Goal: Task Accomplishment & Management: Manage account settings

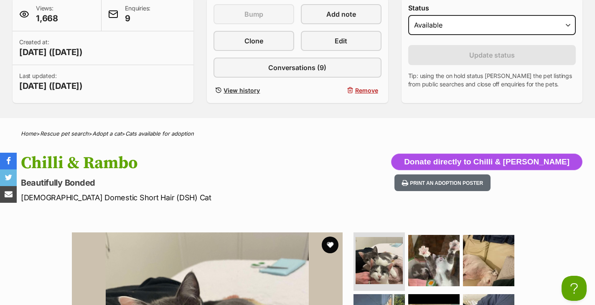
scroll to position [125, 0]
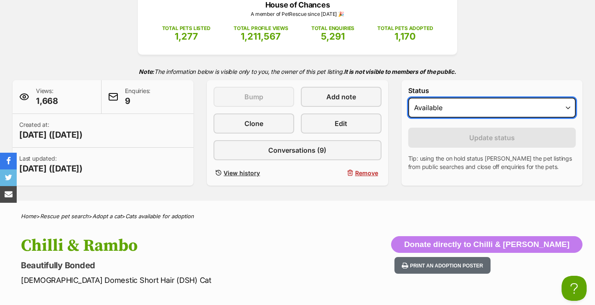
select select "rehomed"
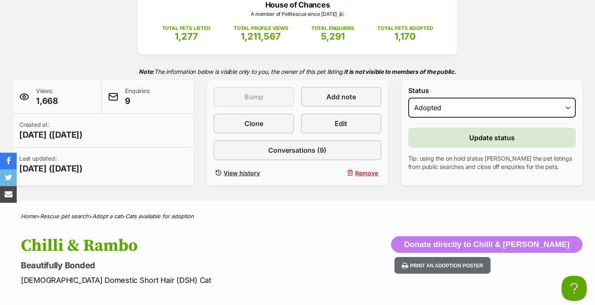
click at [467, 137] on button "Update status" at bounding box center [491, 138] width 167 height 20
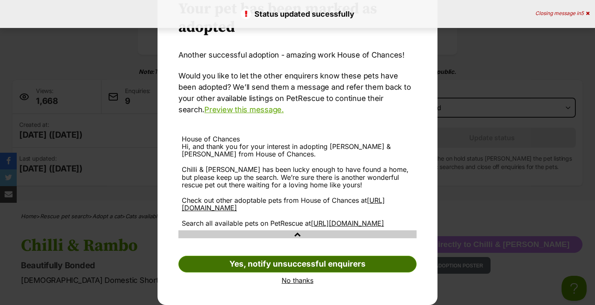
scroll to position [47, 0]
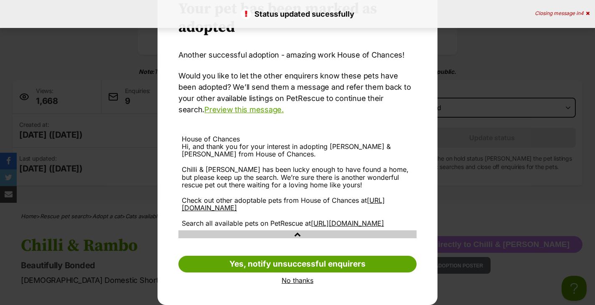
click at [295, 283] on link "No thanks" at bounding box center [297, 281] width 238 height 8
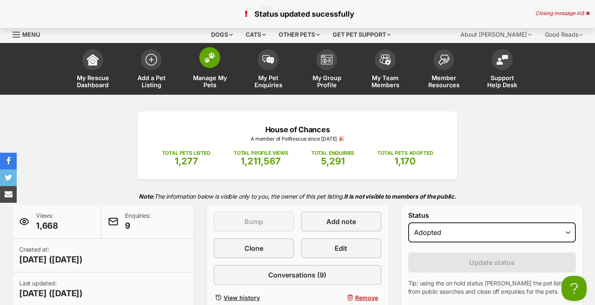
scroll to position [0, 0]
click at [203, 74] on link "Manage My Pets" at bounding box center [209, 70] width 58 height 50
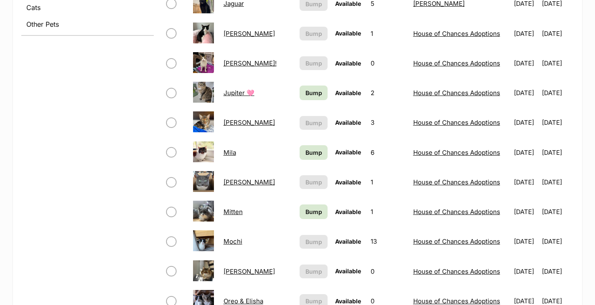
scroll to position [386, 0]
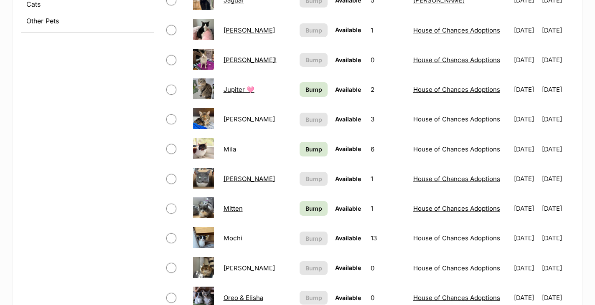
click at [299, 83] on link "Bump" at bounding box center [313, 89] width 28 height 15
click at [305, 150] on span "Bump" at bounding box center [313, 149] width 17 height 9
click at [305, 207] on span "Bump" at bounding box center [313, 208] width 17 height 9
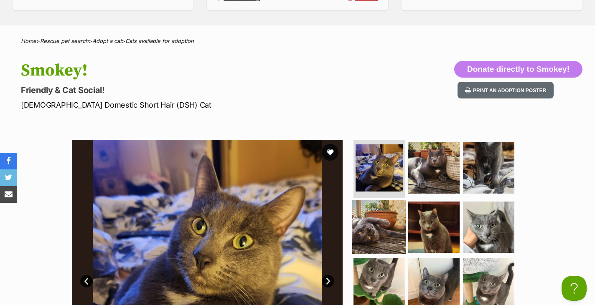
scroll to position [187, 0]
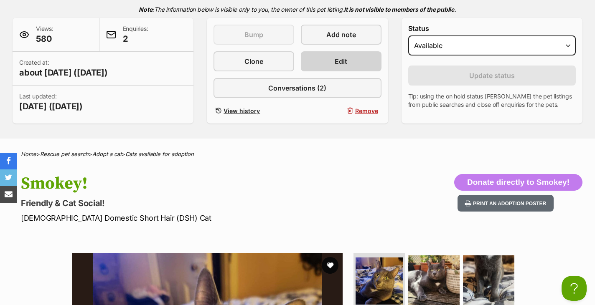
click at [379, 60] on link "Edit" at bounding box center [341, 61] width 81 height 20
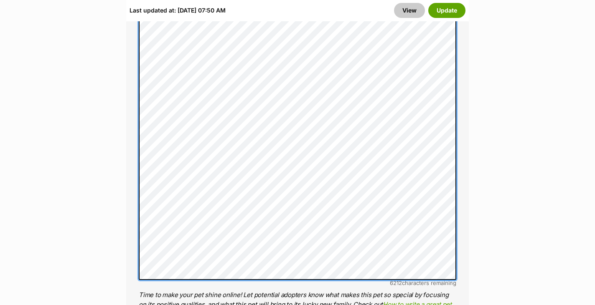
scroll to position [758, 0]
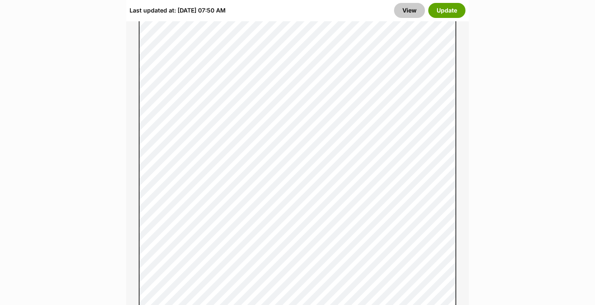
click at [441, 19] on div "Last updated at: Fri, 19 Sep, 07:50 AM View Update" at bounding box center [297, 11] width 342 height 22
click at [441, 15] on button "Update" at bounding box center [446, 10] width 37 height 15
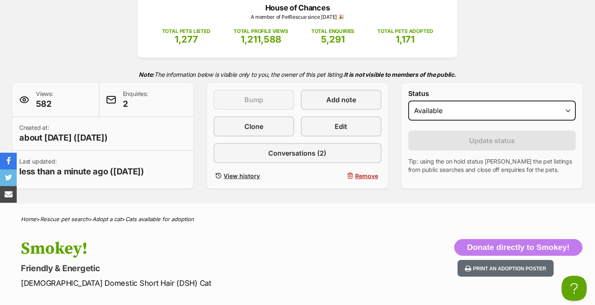
scroll to position [33, 0]
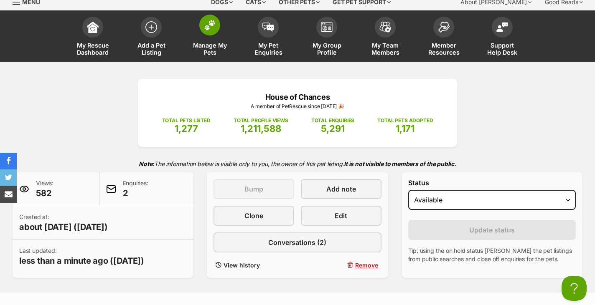
click at [212, 21] on img at bounding box center [210, 25] width 12 height 11
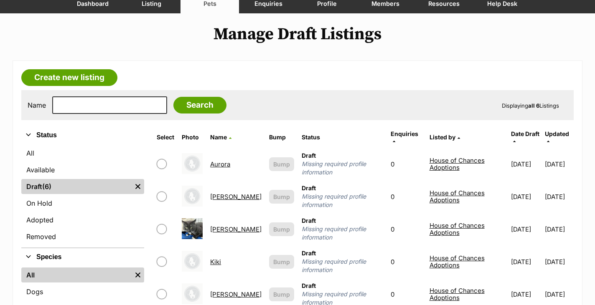
scroll to position [89, 0]
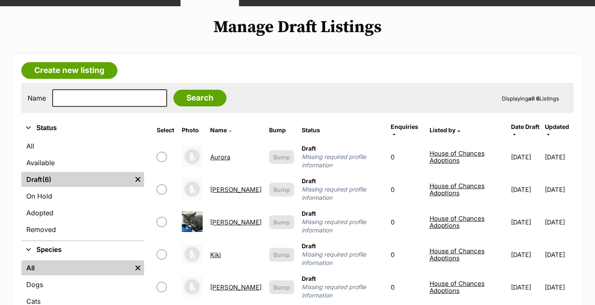
click at [219, 218] on link "[PERSON_NAME]" at bounding box center [235, 222] width 51 height 8
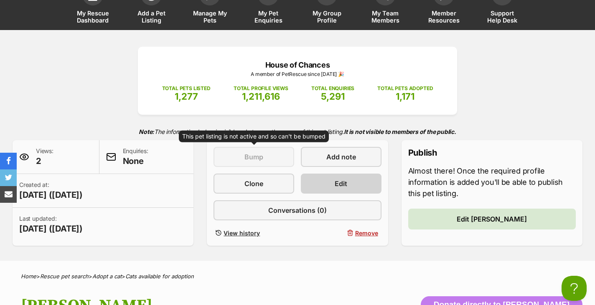
click at [325, 178] on link "Edit" at bounding box center [341, 184] width 81 height 20
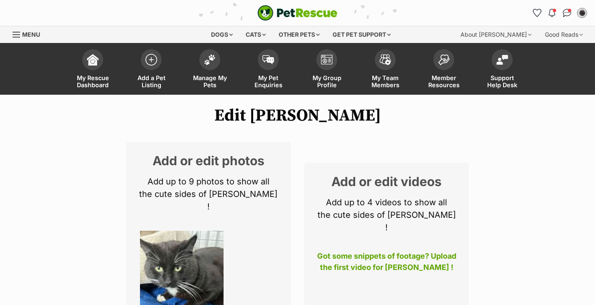
select select
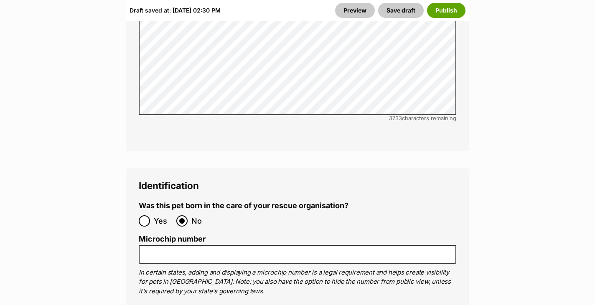
scroll to position [2901, 0]
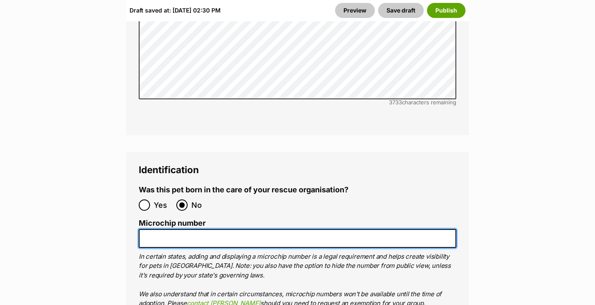
click at [245, 229] on input "Microchip number" at bounding box center [297, 238] width 317 height 19
paste input "956000018923395"
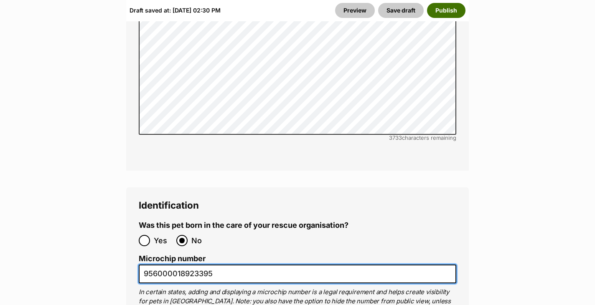
type input "956000018923395"
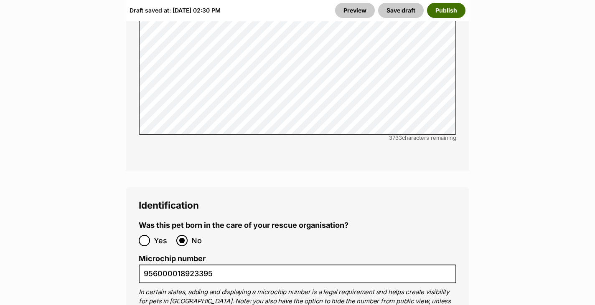
click at [440, 13] on button "Publish" at bounding box center [446, 10] width 38 height 15
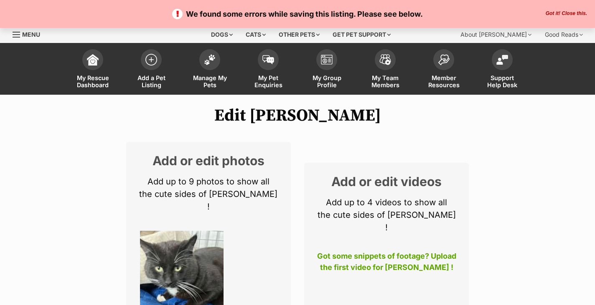
select select
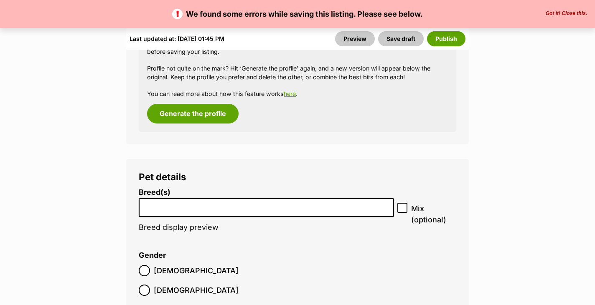
scroll to position [1171, 0]
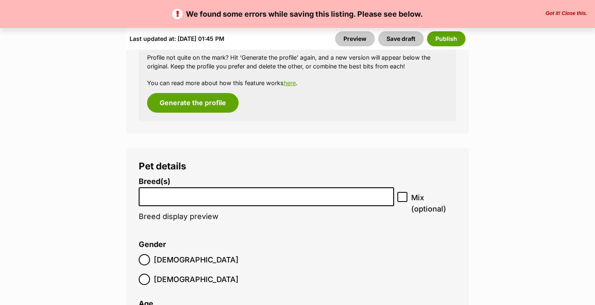
click at [258, 190] on input "search" at bounding box center [266, 194] width 249 height 9
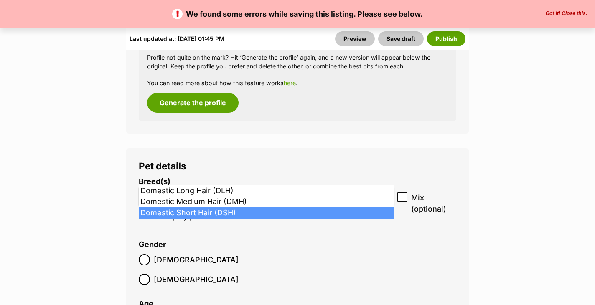
type input "dom"
select select "252102"
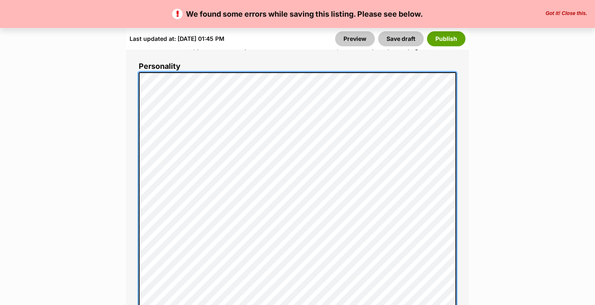
scroll to position [755, 0]
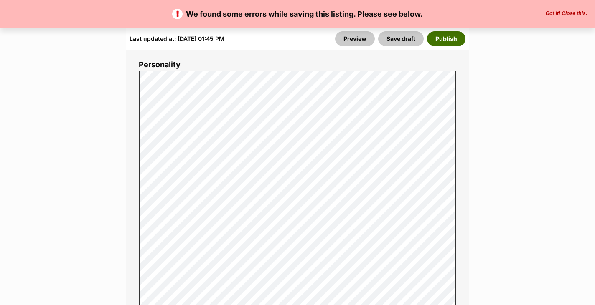
click at [458, 41] on button "Publish" at bounding box center [446, 38] width 38 height 15
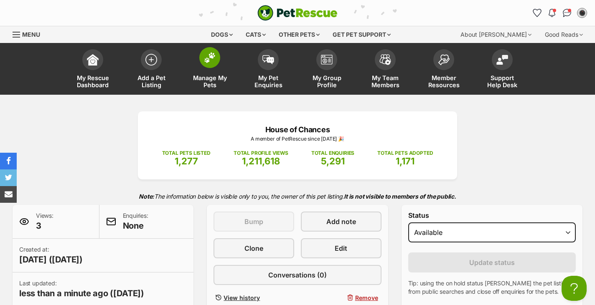
click at [205, 80] on span "Manage My Pets" at bounding box center [210, 81] width 38 height 14
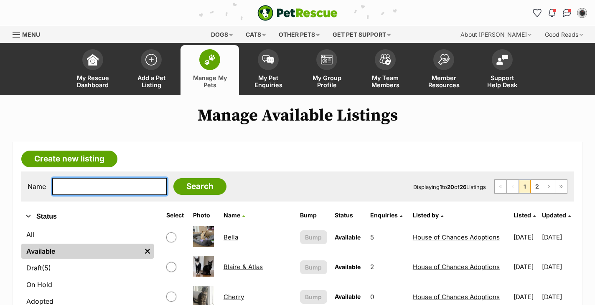
click at [119, 185] on input "text" at bounding box center [109, 187] width 115 height 18
type input "rosie"
click at [194, 186] on input "Search" at bounding box center [199, 186] width 53 height 17
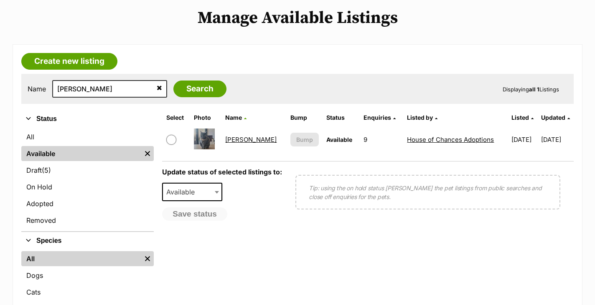
click at [233, 139] on link "Rosie" at bounding box center [250, 140] width 51 height 8
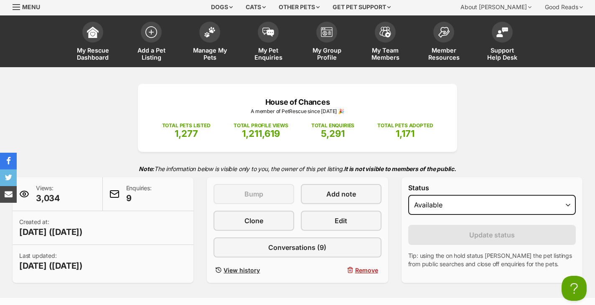
scroll to position [182, 0]
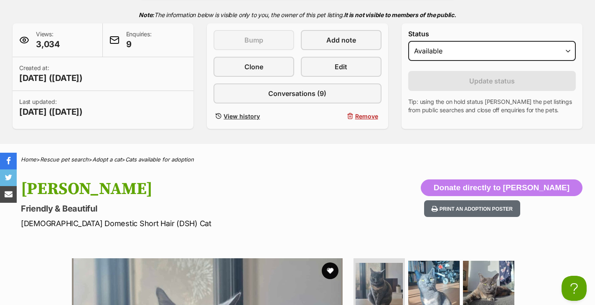
click at [460, 38] on div "Status Draft - not available as listing has enquires Available On hold Adopted" at bounding box center [491, 47] width 167 height 34
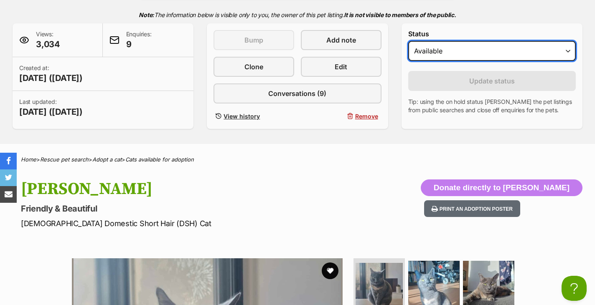
select select "rehomed"
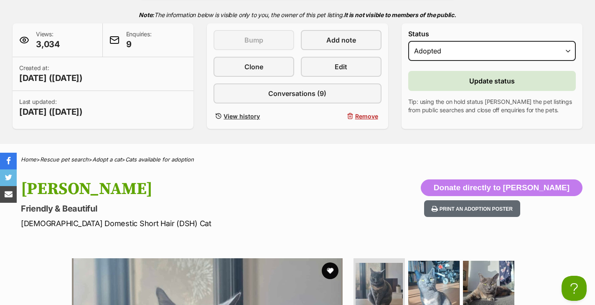
click at [477, 81] on span "Update status" at bounding box center [492, 81] width 46 height 10
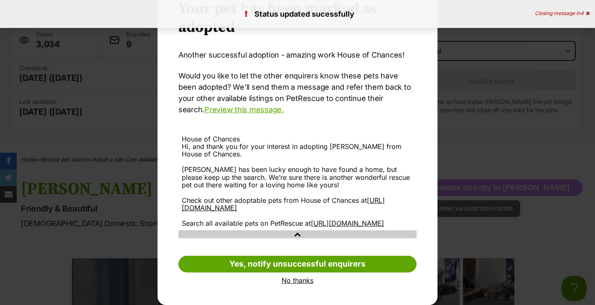
scroll to position [47, 0]
click at [292, 281] on link "No thanks" at bounding box center [297, 281] width 238 height 8
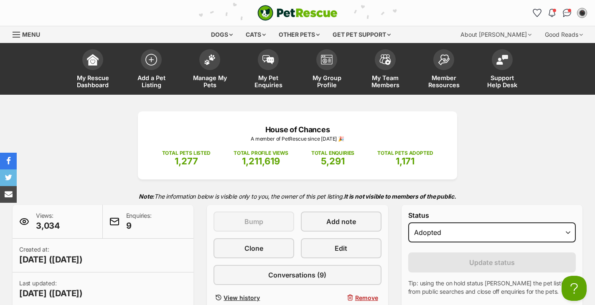
scroll to position [0, 0]
click at [215, 87] on span "Manage My Pets" at bounding box center [210, 81] width 38 height 14
